Goal: Task Accomplishment & Management: Manage account settings

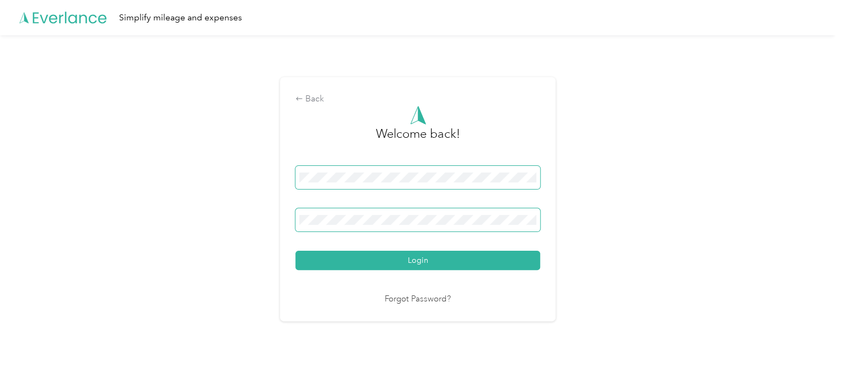
click at [295, 251] on button "Login" at bounding box center [417, 260] width 245 height 19
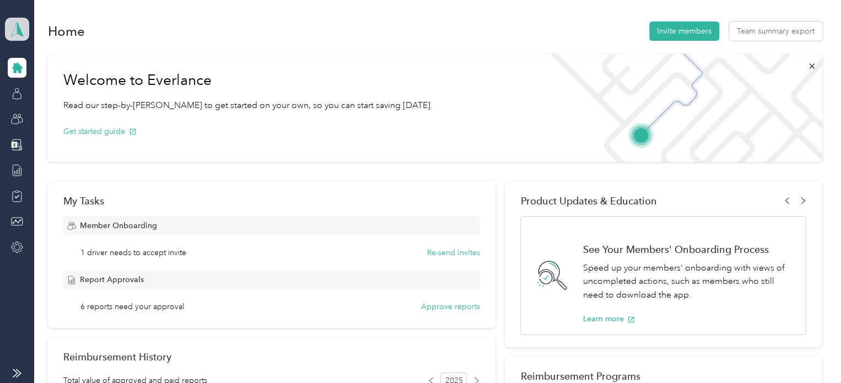
click at [27, 33] on span at bounding box center [17, 29] width 24 height 23
click at [52, 116] on div "Personal dashboard" at bounding box center [49, 116] width 69 height 12
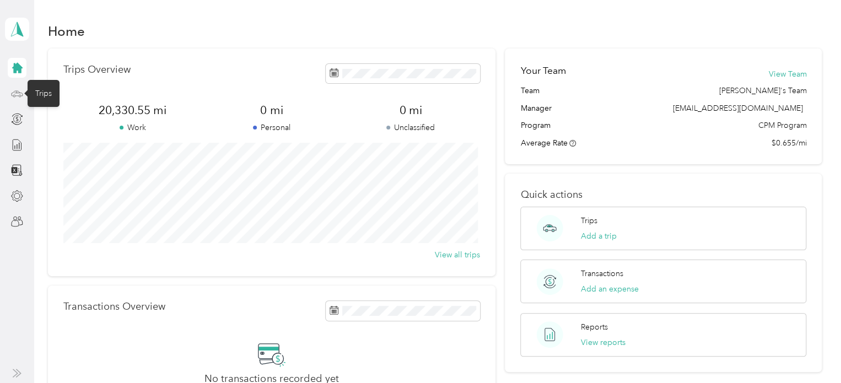
click at [18, 90] on icon at bounding box center [17, 94] width 12 height 12
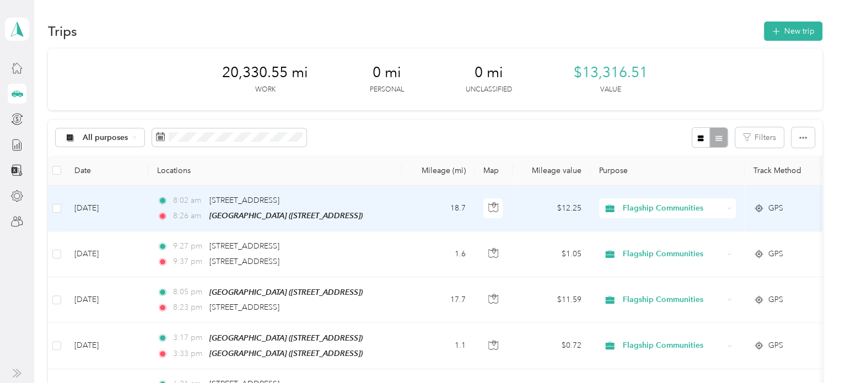
click at [397, 201] on td "8:02 am [STREET_ADDRESS] 8:26 am [GEOGRAPHIC_DATA] ([STREET_ADDRESS])" at bounding box center [275, 209] width 254 height 46
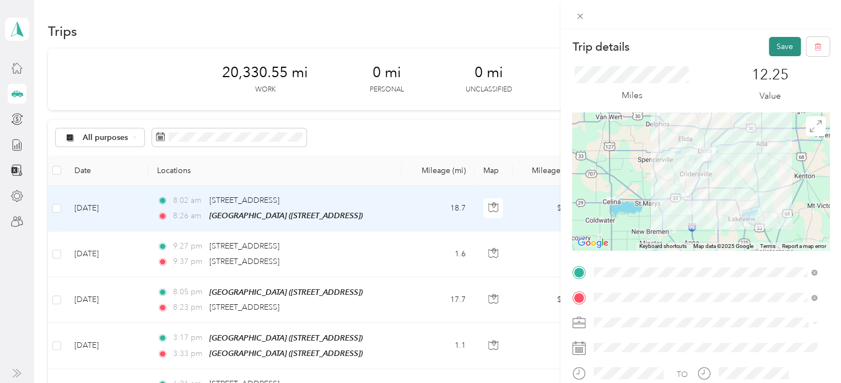
click at [772, 44] on button "Save" at bounding box center [785, 46] width 32 height 19
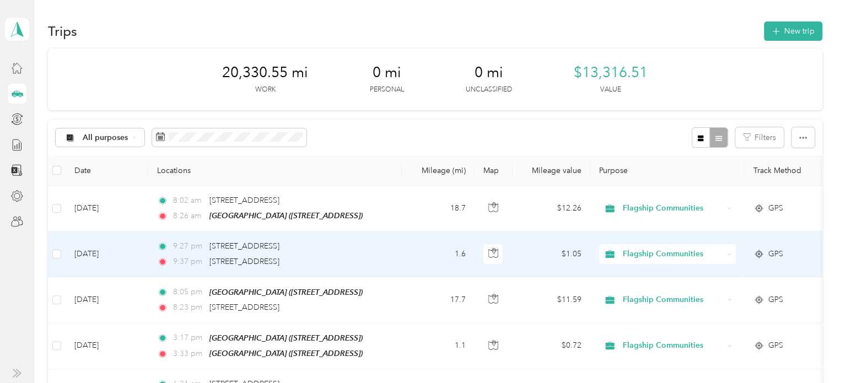
click at [413, 257] on td "1.6" at bounding box center [438, 253] width 73 height 45
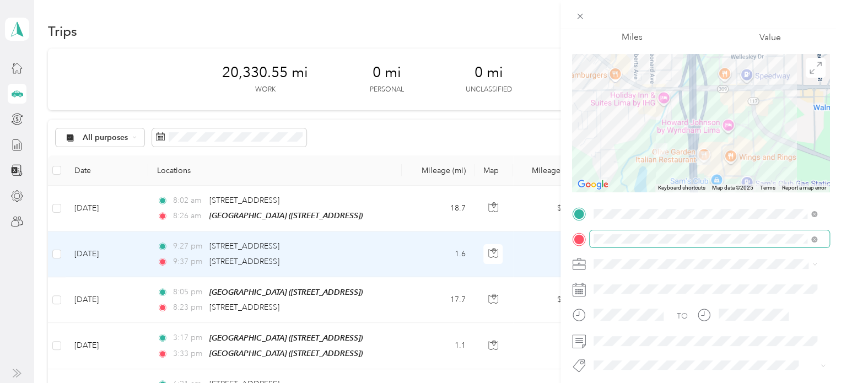
scroll to position [165, 0]
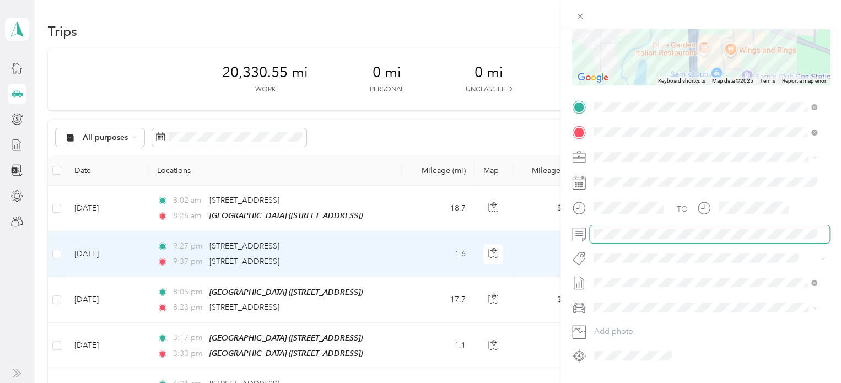
click at [614, 240] on span at bounding box center [710, 234] width 240 height 18
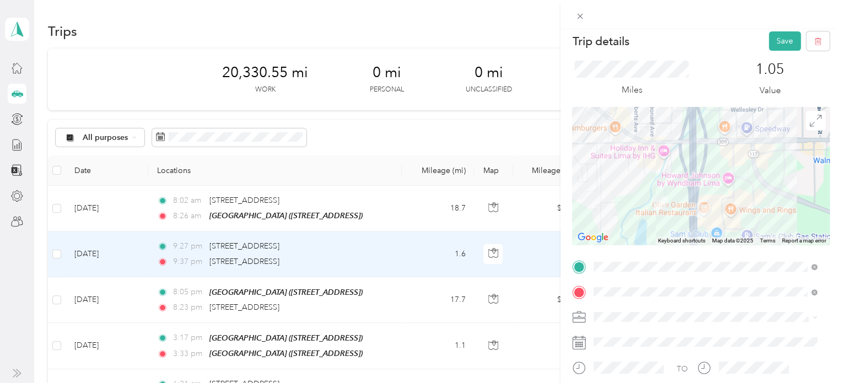
scroll to position [0, 0]
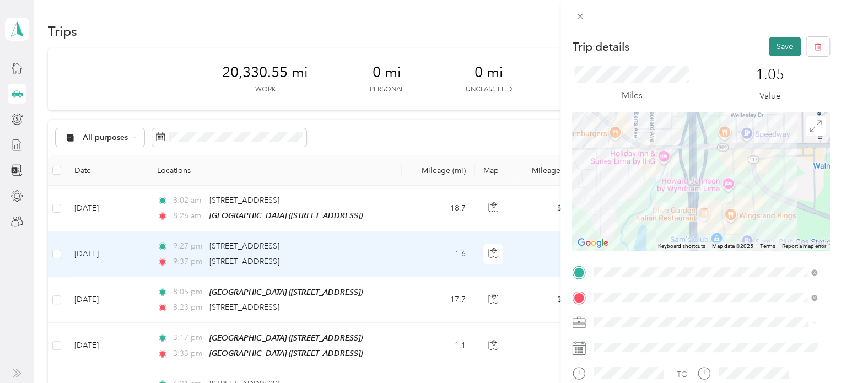
click at [769, 52] on button "Save" at bounding box center [785, 46] width 32 height 19
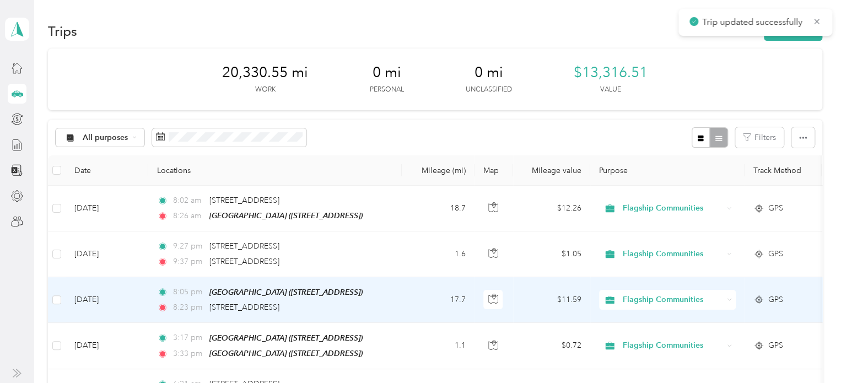
click at [429, 301] on td "17.7" at bounding box center [438, 300] width 73 height 46
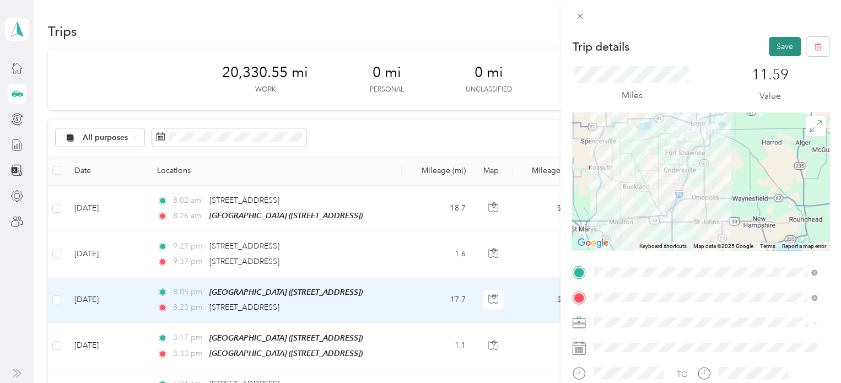
click at [775, 45] on button "Save" at bounding box center [785, 46] width 32 height 19
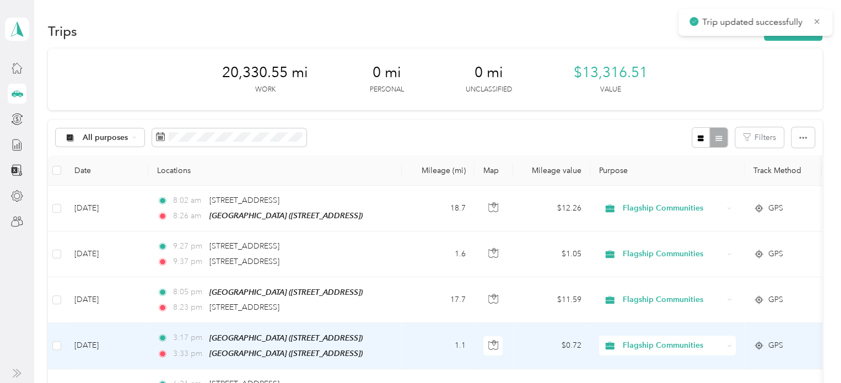
click at [417, 343] on td "1.1" at bounding box center [438, 346] width 73 height 46
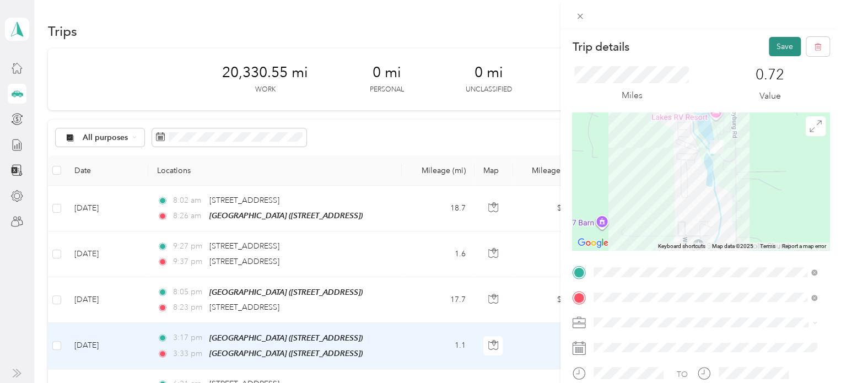
click at [772, 41] on button "Save" at bounding box center [785, 46] width 32 height 19
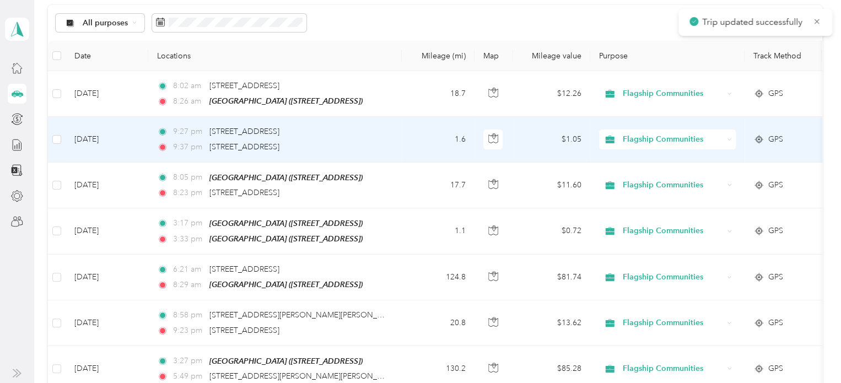
scroll to position [165, 0]
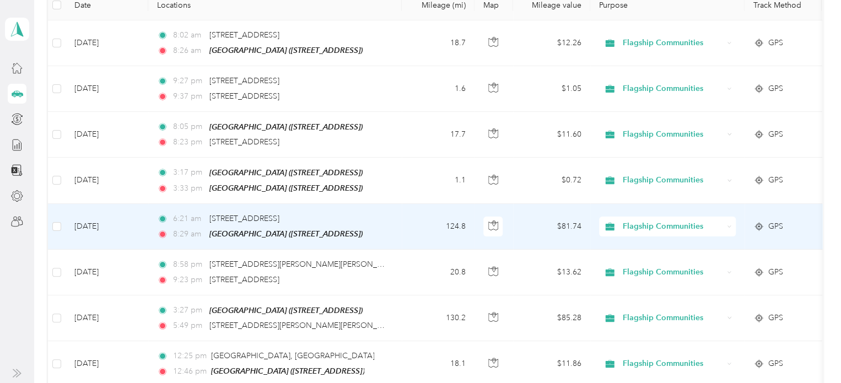
click at [400, 222] on td "6:21 am [STREET_ADDRESS] 8:29 am [GEOGRAPHIC_DATA] ([STREET_ADDRESS])" at bounding box center [275, 227] width 254 height 46
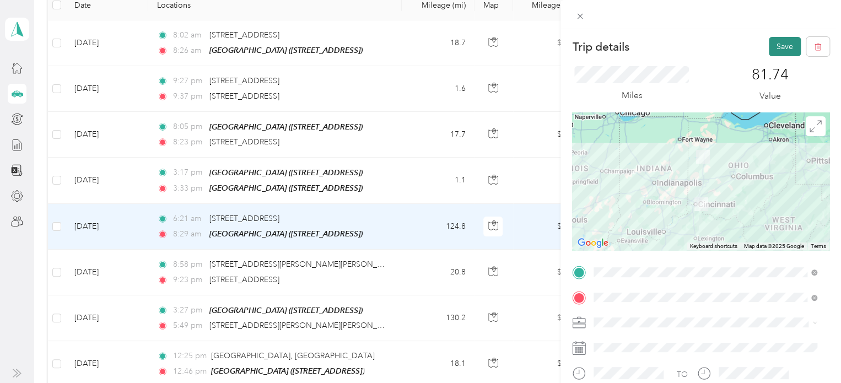
click at [775, 50] on button "Save" at bounding box center [785, 46] width 32 height 19
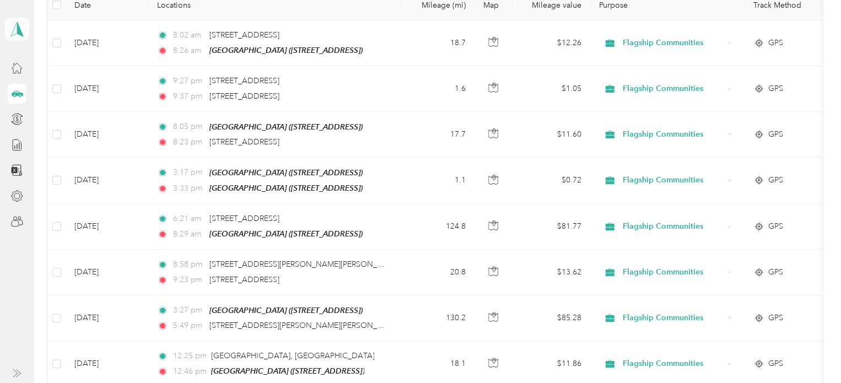
click at [25, 35] on span at bounding box center [17, 29] width 24 height 23
click at [53, 135] on div "Log out" at bounding box center [36, 141] width 42 height 12
